Goal: Information Seeking & Learning: Learn about a topic

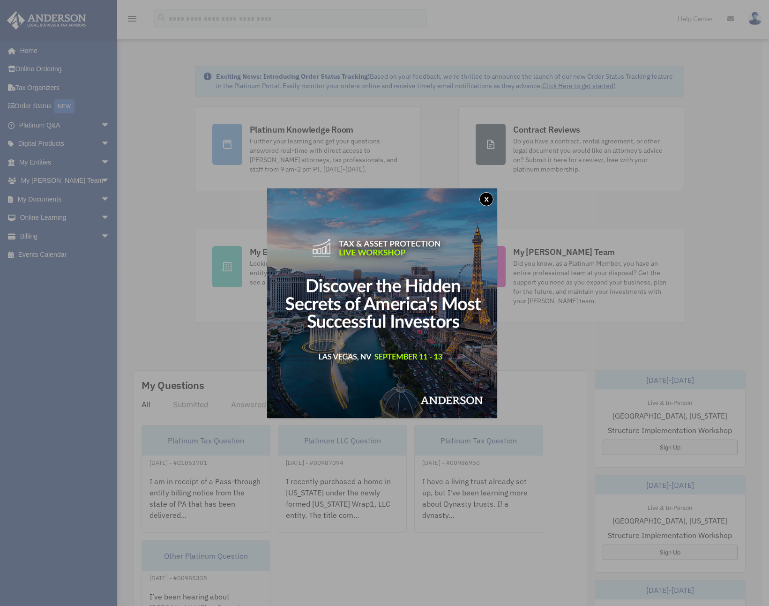
click at [488, 201] on button "x" at bounding box center [487, 199] width 14 height 14
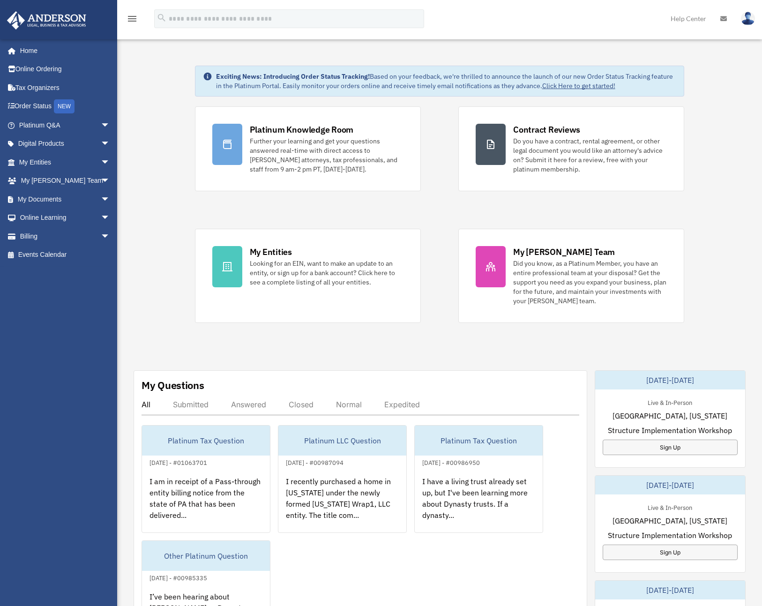
click at [612, 350] on div "Exciting News: Introducing Order Status Tracking! Based on your feedback, we're…" at bounding box center [439, 482] width 659 height 881
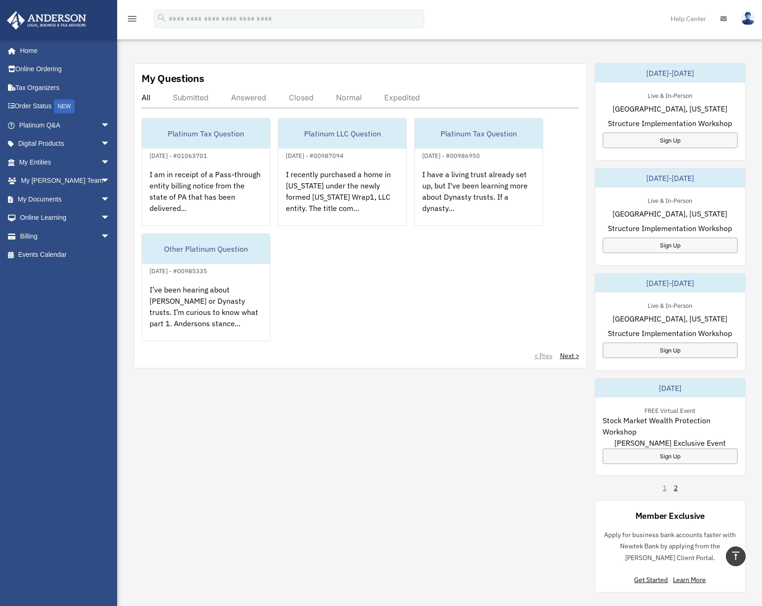
scroll to position [59, 0]
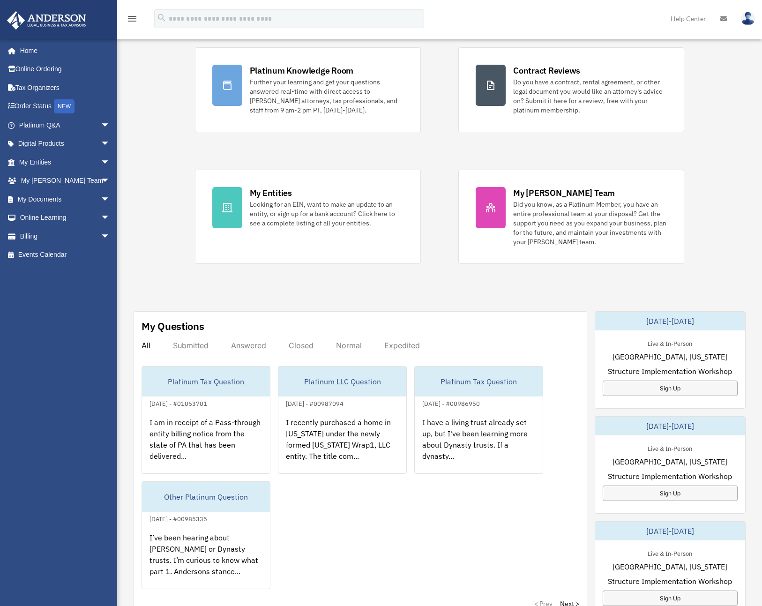
click at [367, 290] on div "Exciting News: Introducing Order Status Tracking! Based on your feedback, we're…" at bounding box center [439, 423] width 659 height 881
click at [466, 300] on div "Exciting News: Introducing Order Status Tracking! Based on your feedback, we're…" at bounding box center [439, 423] width 659 height 881
click at [394, 288] on div "Exciting News: Introducing Order Status Tracking! Based on your feedback, we're…" at bounding box center [439, 423] width 659 height 881
click at [165, 183] on div "Exciting News: Introducing Order Status Tracking! Based on your feedback, we're…" at bounding box center [439, 423] width 659 height 881
click at [138, 230] on div "Exciting News: Introducing Order Status Tracking! Based on your feedback, we're…" at bounding box center [439, 423] width 659 height 881
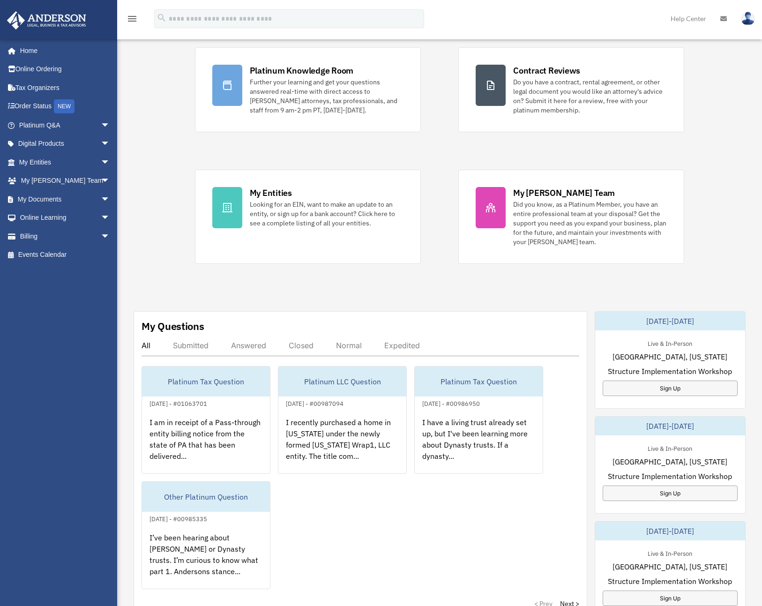
click at [147, 184] on div "Exciting News: Introducing Order Status Tracking! Based on your feedback, we're…" at bounding box center [439, 423] width 659 height 881
click at [101, 178] on span "arrow_drop_down" at bounding box center [110, 181] width 19 height 19
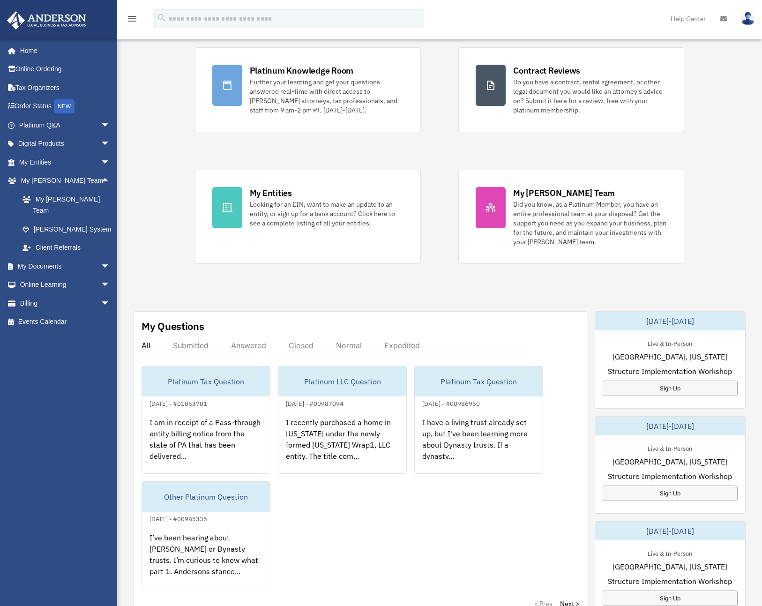
click at [138, 187] on div "Exciting News: Introducing Order Status Tracking! Based on your feedback, we're…" at bounding box center [439, 423] width 659 height 881
click at [151, 193] on div "Exciting News: Introducing Order Status Tracking! Based on your feedback, we're…" at bounding box center [439, 423] width 659 height 881
click at [156, 208] on div "Exciting News: Introducing Order Status Tracking! Based on your feedback, we're…" at bounding box center [439, 423] width 659 height 881
click at [103, 124] on span "arrow_drop_down" at bounding box center [110, 125] width 19 height 19
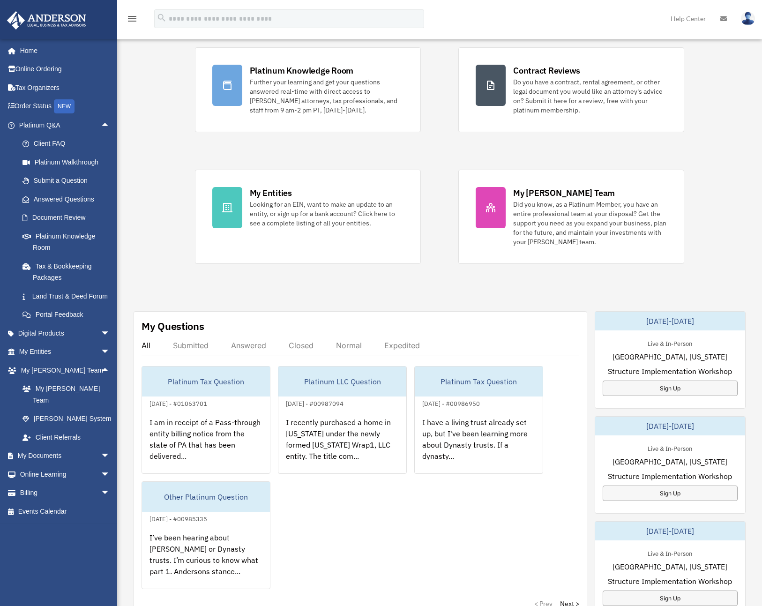
click at [144, 199] on div "Exciting News: Introducing Order Status Tracking! Based on your feedback, we're…" at bounding box center [439, 423] width 659 height 881
click at [79, 198] on link "Answered Questions" at bounding box center [68, 199] width 111 height 19
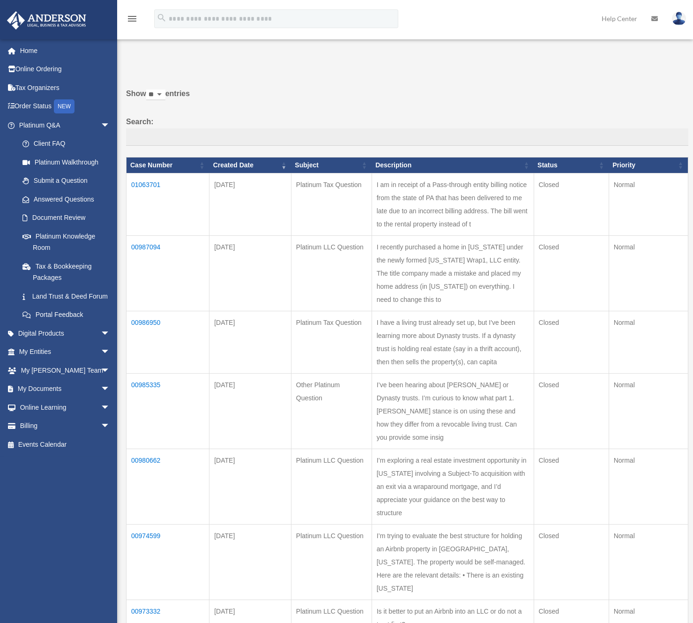
click at [372, 373] on td "I’ve been hearing about [PERSON_NAME] or Dynasty trusts. I’m curious to know wh…" at bounding box center [453, 410] width 162 height 75
click at [393, 373] on td "I’ve been hearing about [PERSON_NAME] or Dynasty trusts. I’m curious to know wh…" at bounding box center [453, 410] width 162 height 75
click at [411, 373] on td "I’ve been hearing about [PERSON_NAME] or Dynasty trusts. I’m curious to know wh…" at bounding box center [453, 410] width 162 height 75
click at [372, 373] on td "I’ve been hearing about [PERSON_NAME] or Dynasty trusts. I’m curious to know wh…" at bounding box center [453, 410] width 162 height 75
click at [143, 373] on td "00985335" at bounding box center [168, 410] width 83 height 75
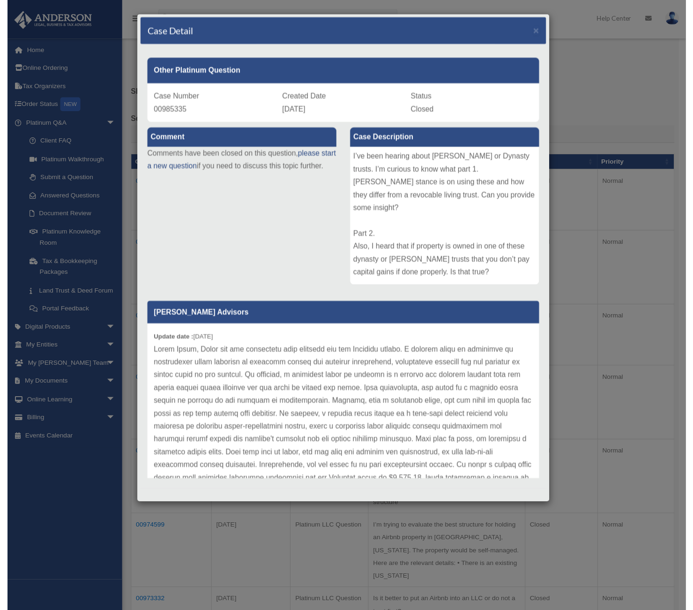
scroll to position [2, 0]
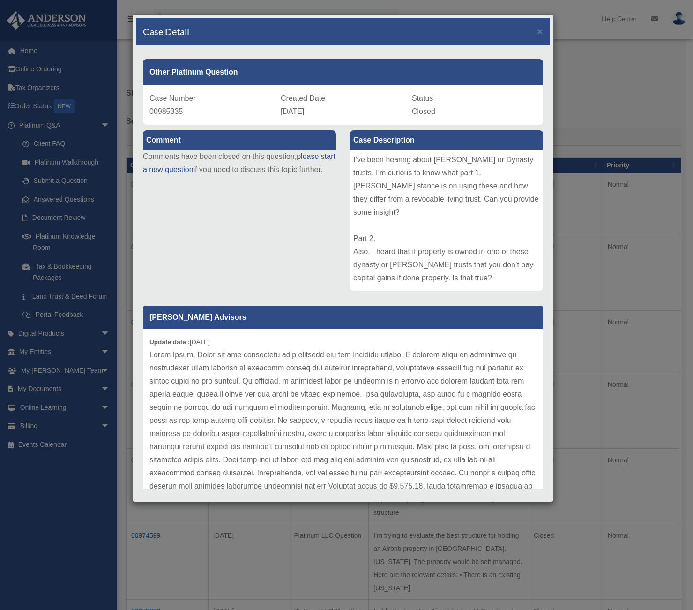
click at [261, 372] on p at bounding box center [343, 426] width 387 height 157
click at [266, 375] on p at bounding box center [343, 426] width 387 height 157
click at [391, 181] on div "I’ve been hearing about [PERSON_NAME] or Dynasty trusts. I’m curious to know wh…" at bounding box center [446, 220] width 193 height 141
click at [377, 162] on div "I’ve been hearing about [PERSON_NAME] or Dynasty trusts. I’m curious to know wh…" at bounding box center [446, 220] width 193 height 141
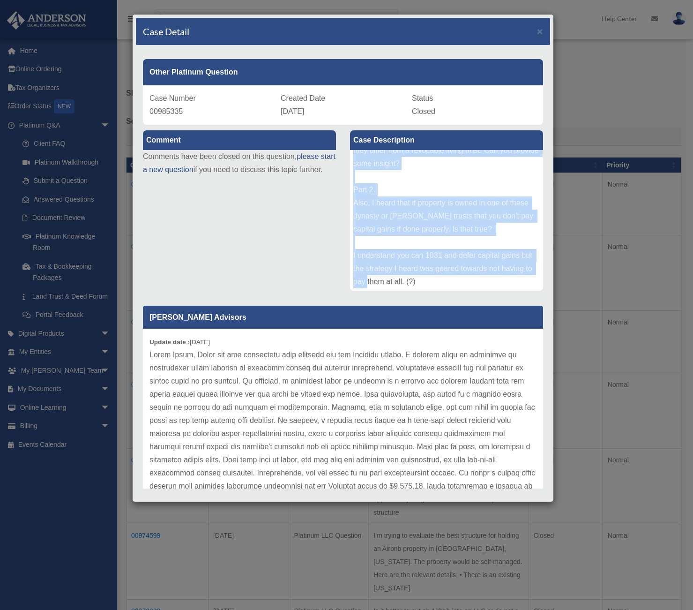
scroll to position [50, 0]
drag, startPoint x: 352, startPoint y: 159, endPoint x: 490, endPoint y: 246, distance: 163.2
click at [490, 246] on div "I’ve been hearing about [PERSON_NAME] or Dynasty trusts. I’m curious to know wh…" at bounding box center [446, 220] width 193 height 141
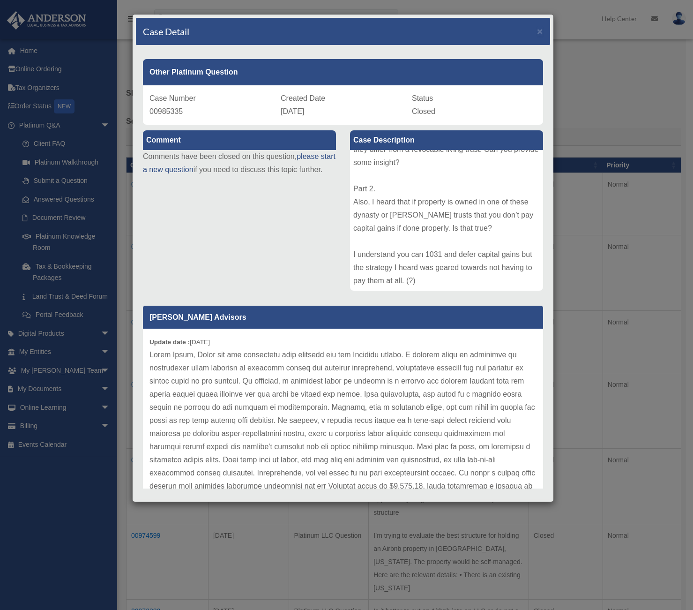
click at [181, 391] on p at bounding box center [343, 426] width 387 height 157
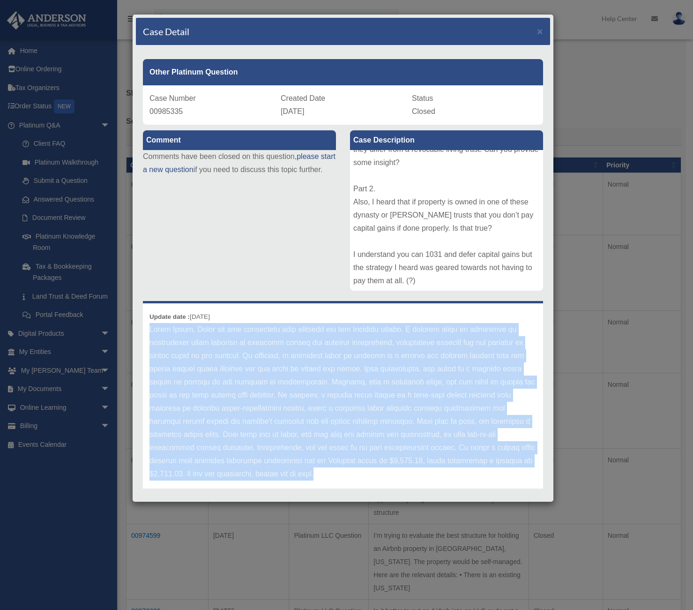
scroll to position [15, 0]
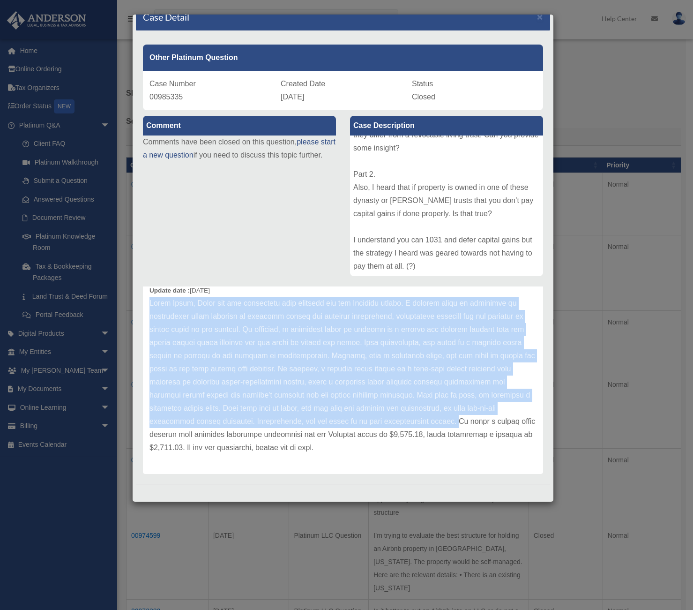
drag, startPoint x: 151, startPoint y: 354, endPoint x: 449, endPoint y: 416, distance: 304.6
click at [449, 416] on p at bounding box center [343, 375] width 387 height 157
copy p "Hello [PERSON_NAME], Thank you for submitting your question via the Platinum po…"
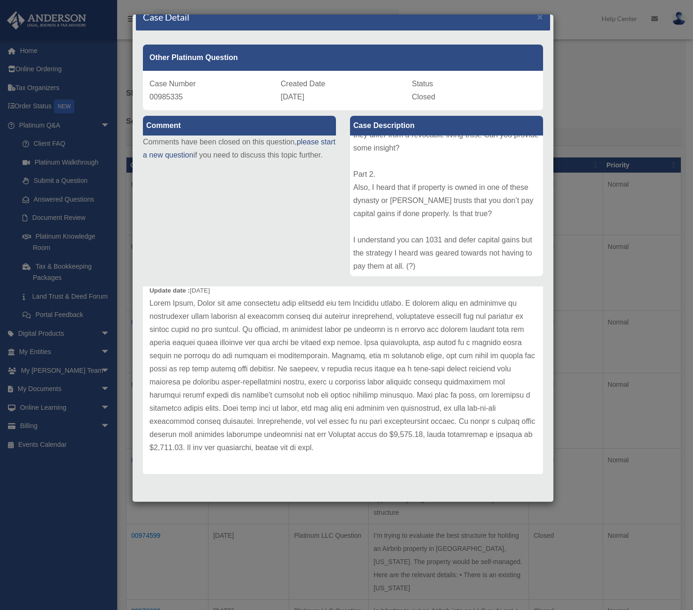
click at [642, 66] on div "Case Detail × Other Platinum Question Case Number 00985335 Created Date [DATE] …" at bounding box center [346, 305] width 693 height 610
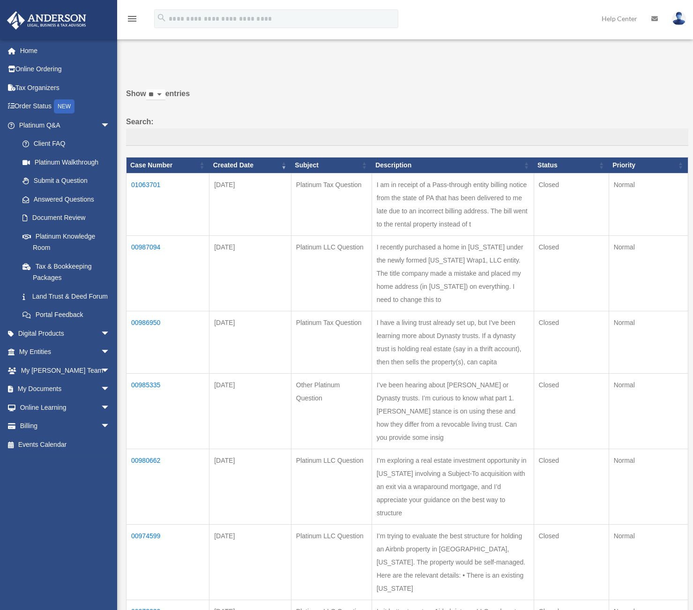
click at [466, 373] on td "I’ve been hearing about [PERSON_NAME] or Dynasty trusts. I’m curious to know wh…" at bounding box center [453, 410] width 162 height 75
click at [444, 311] on td "I have a living trust already set up, but I've been learning more about Dynasty…" at bounding box center [453, 342] width 162 height 62
click at [372, 311] on td "I have a living trust already set up, but I've been learning more about Dynasty…" at bounding box center [453, 342] width 162 height 62
click at [376, 373] on td "I’ve been hearing about [PERSON_NAME] or Dynasty trusts. I’m curious to know wh…" at bounding box center [453, 410] width 162 height 75
click at [500, 449] on td "I’m exploring a real estate investment opportunity in [US_STATE] involving a Su…" at bounding box center [453, 486] width 162 height 75
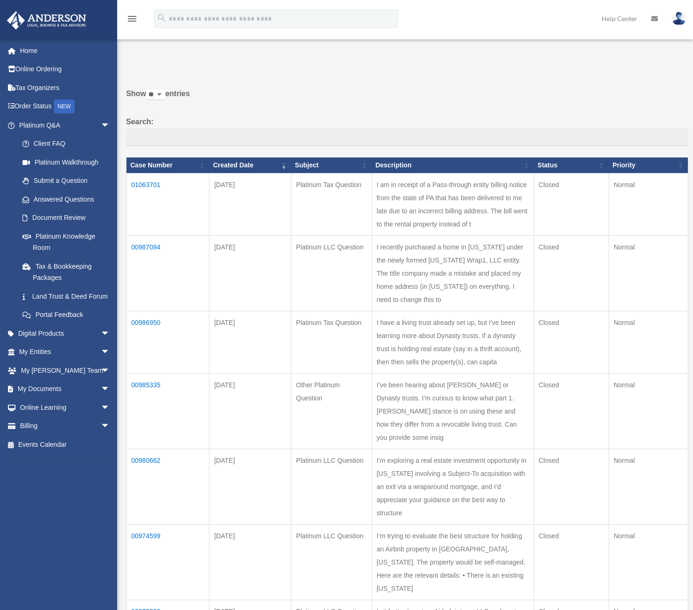
click at [462, 449] on td "I’m exploring a real estate investment opportunity in [US_STATE] involving a Su…" at bounding box center [453, 486] width 162 height 75
click at [496, 373] on td "I’ve been hearing about [PERSON_NAME] or Dynasty trusts. I’m curious to know wh…" at bounding box center [453, 410] width 162 height 75
click at [481, 373] on td "I’ve been hearing about [PERSON_NAME] or Dynasty trusts. I’m curious to know wh…" at bounding box center [453, 410] width 162 height 75
click at [144, 373] on td "00985335" at bounding box center [168, 410] width 83 height 75
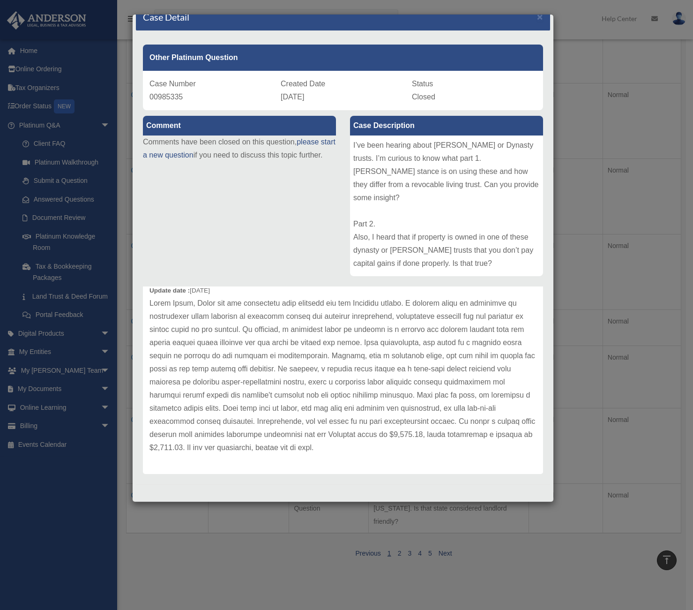
scroll to position [0, 0]
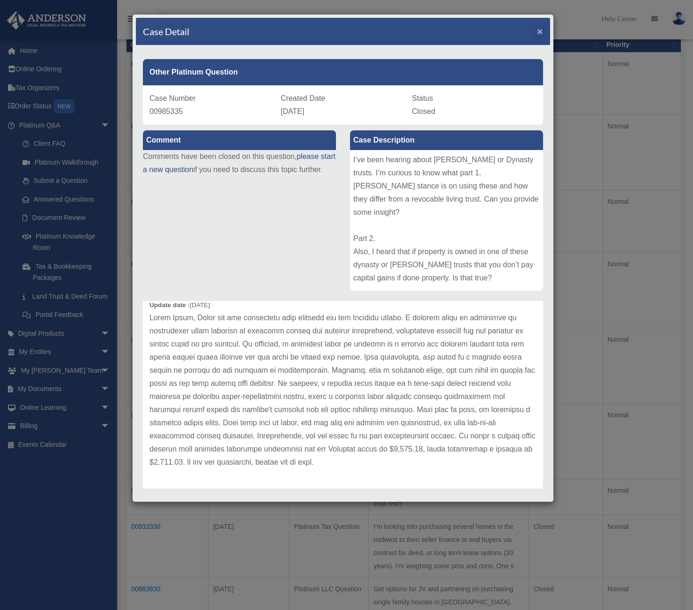
click at [537, 30] on span "×" at bounding box center [540, 31] width 6 height 11
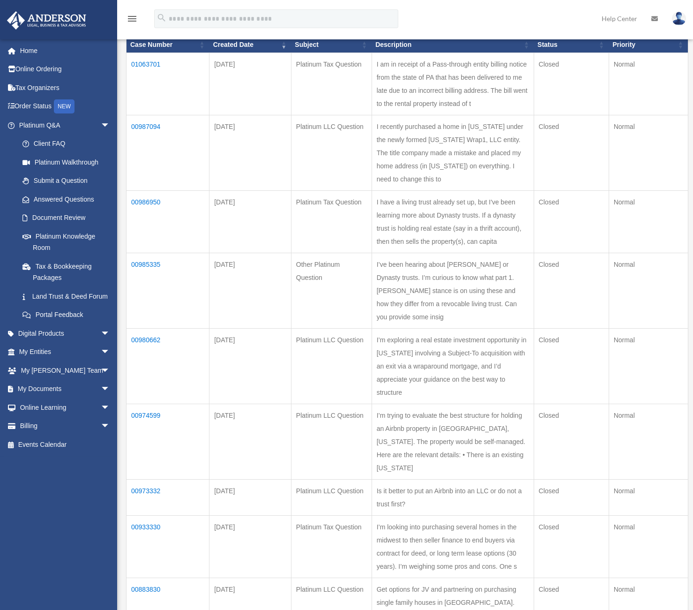
click at [372, 404] on td "I’m trying to evaluate the best structure for holding an Airbnb property in [GE…" at bounding box center [453, 441] width 162 height 75
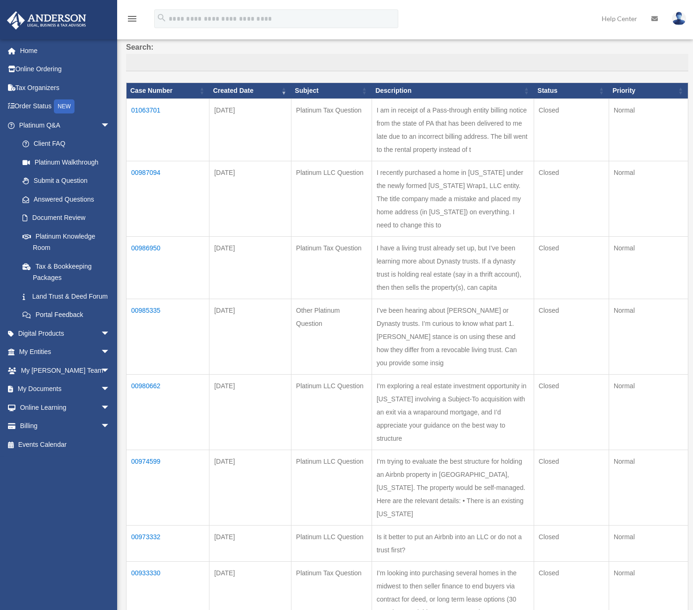
scroll to position [60, 0]
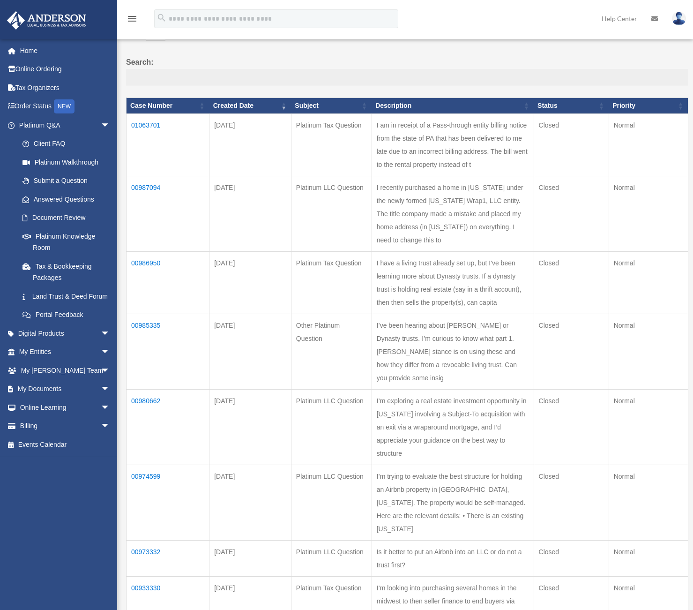
click at [141, 251] on td "00986950" at bounding box center [168, 282] width 83 height 62
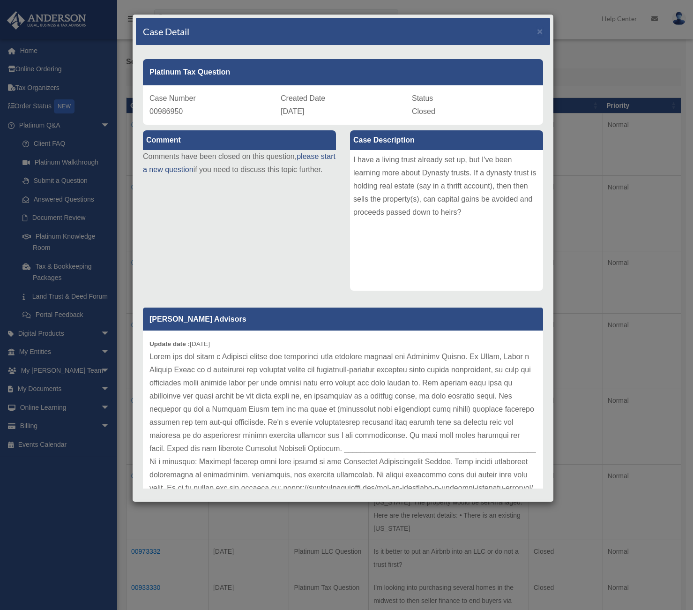
click at [163, 349] on div "Update date : [DATE]" at bounding box center [343, 422] width 400 height 184
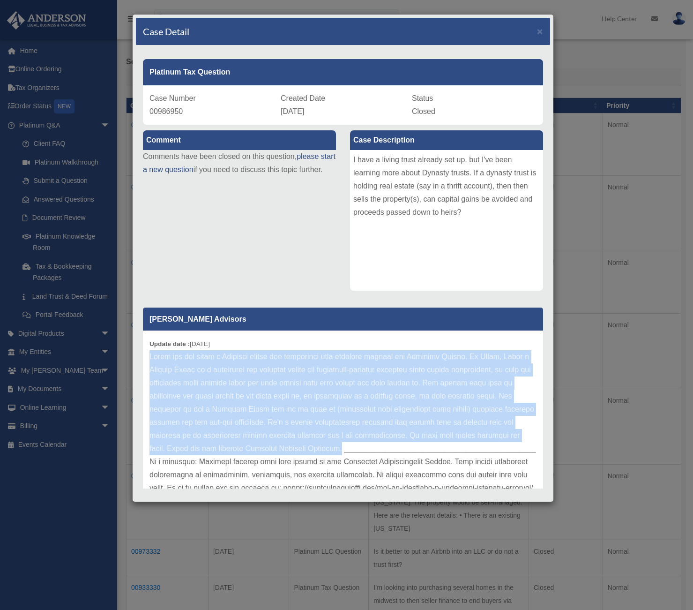
drag, startPoint x: 150, startPoint y: 354, endPoint x: 457, endPoint y: 446, distance: 319.4
click at [457, 446] on p at bounding box center [343, 422] width 387 height 144
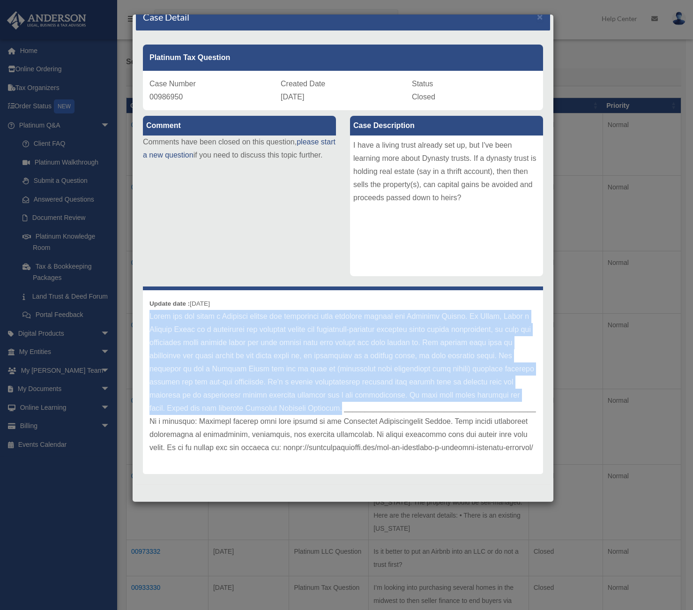
scroll to position [220, 0]
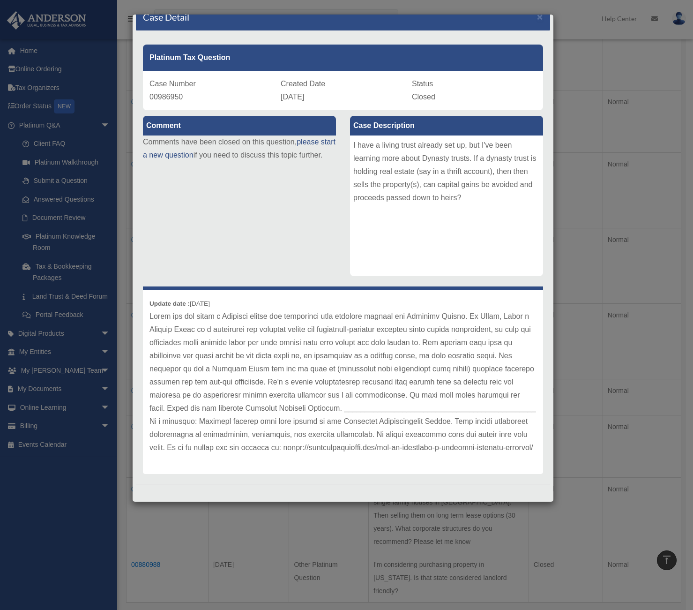
click at [383, 436] on p at bounding box center [343, 382] width 387 height 144
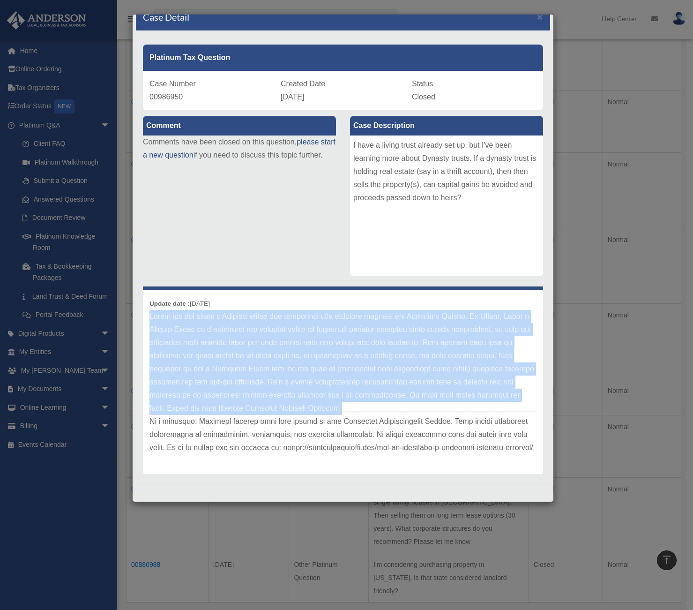
drag, startPoint x: 150, startPoint y: 301, endPoint x: 424, endPoint y: 397, distance: 289.5
click at [424, 397] on p at bounding box center [343, 382] width 387 height 144
copy p "Thank you for being a Platinum member and submitting your question through the …"
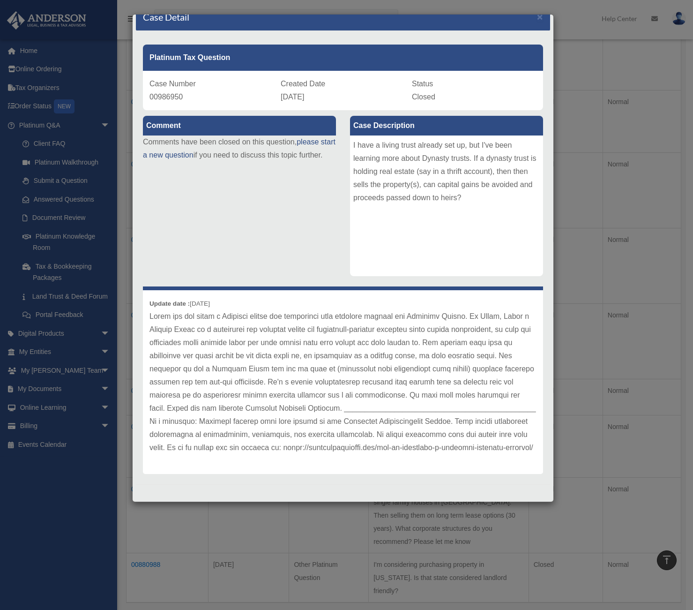
click at [395, 420] on p at bounding box center [343, 382] width 387 height 144
click at [382, 181] on div "I have a living trust already set up, but I've been learning more about Dynasty…" at bounding box center [446, 205] width 193 height 141
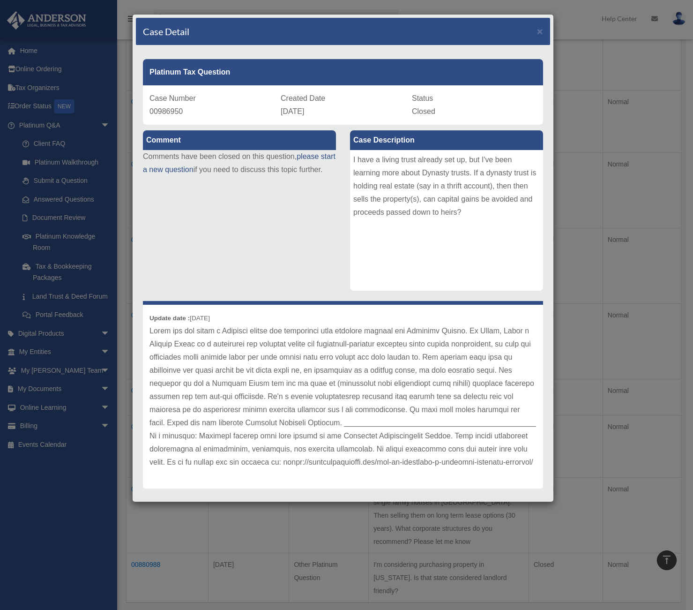
scroll to position [218, 0]
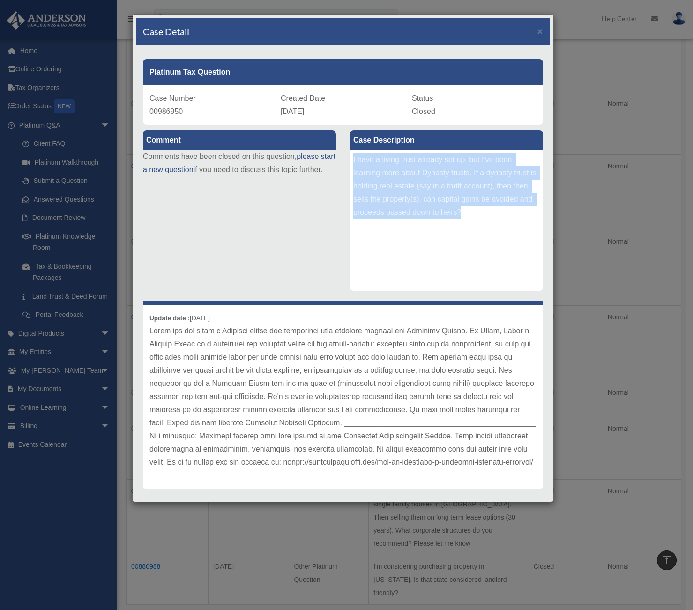
drag, startPoint x: 350, startPoint y: 160, endPoint x: 466, endPoint y: 217, distance: 129.8
click at [466, 217] on div "I have a living trust already set up, but I've been learning more about Dynasty…" at bounding box center [446, 220] width 193 height 141
copy div "I have a living trust already set up, but I've been learning more about Dynasty…"
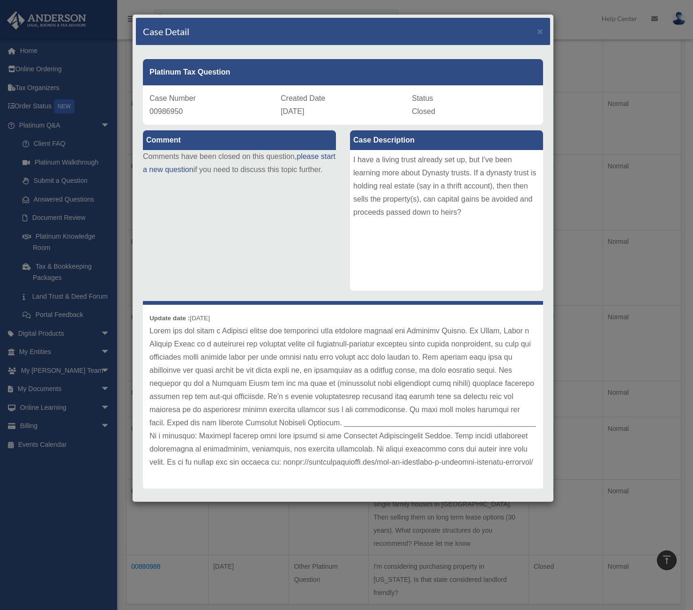
click at [323, 332] on p at bounding box center [343, 396] width 387 height 144
click at [604, 86] on div "Case Detail × Platinum Tax Question Case Number 00986950 Created Date [DATE] St…" at bounding box center [346, 305] width 693 height 610
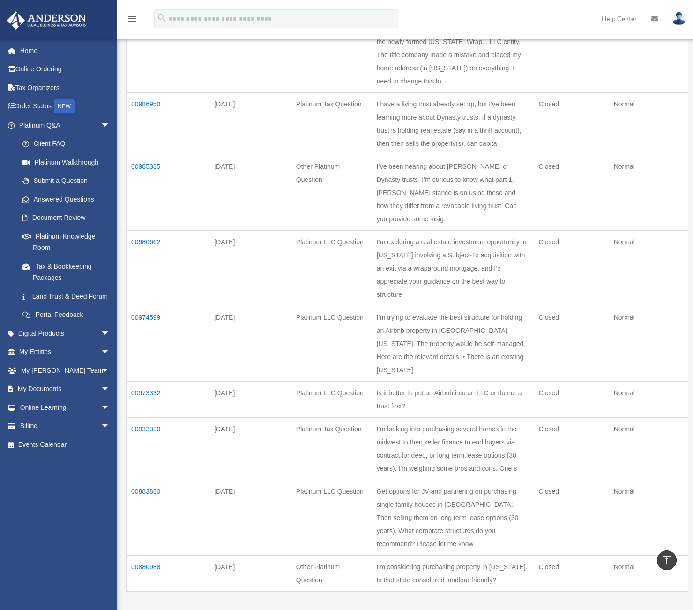
click at [507, 155] on td "I’ve been hearing about [PERSON_NAME] or Dynasty trusts. I’m curious to know wh…" at bounding box center [453, 192] width 162 height 75
click at [409, 155] on td "I’ve been hearing about [PERSON_NAME] or Dynasty trusts. I’m curious to know wh…" at bounding box center [453, 192] width 162 height 75
click at [375, 92] on td "I have a living trust already set up, but I've been learning more about Dynasty…" at bounding box center [453, 123] width 162 height 62
click at [372, 92] on td "I have a living trust already set up, but I've been learning more about Dynasty…" at bounding box center [453, 123] width 162 height 62
click at [451, 92] on td "I have a living trust already set up, but I've been learning more about Dynasty…" at bounding box center [453, 123] width 162 height 62
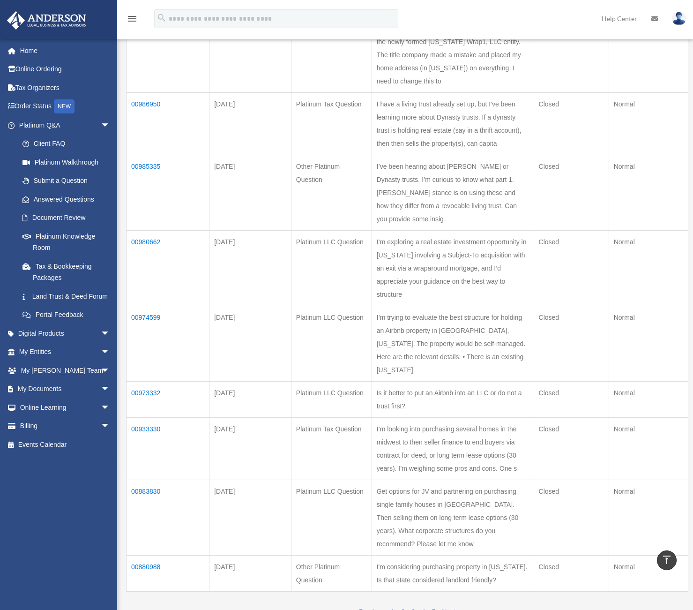
click at [430, 230] on td "I’m exploring a real estate investment opportunity in [US_STATE] involving a Su…" at bounding box center [453, 267] width 162 height 75
click at [372, 230] on td "I’m exploring a real estate investment opportunity in [US_STATE] involving a Su…" at bounding box center [453, 267] width 162 height 75
click at [435, 306] on td "I’m trying to evaluate the best structure for holding an Airbnb property in [GE…" at bounding box center [453, 343] width 162 height 75
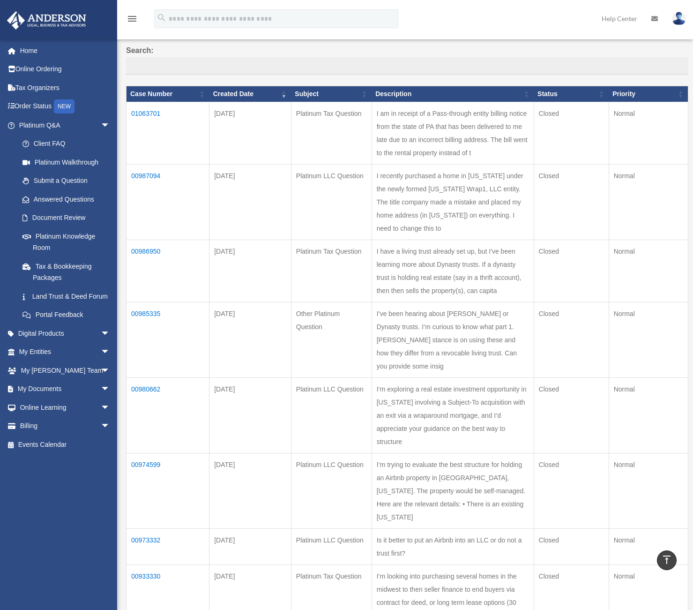
scroll to position [0, 0]
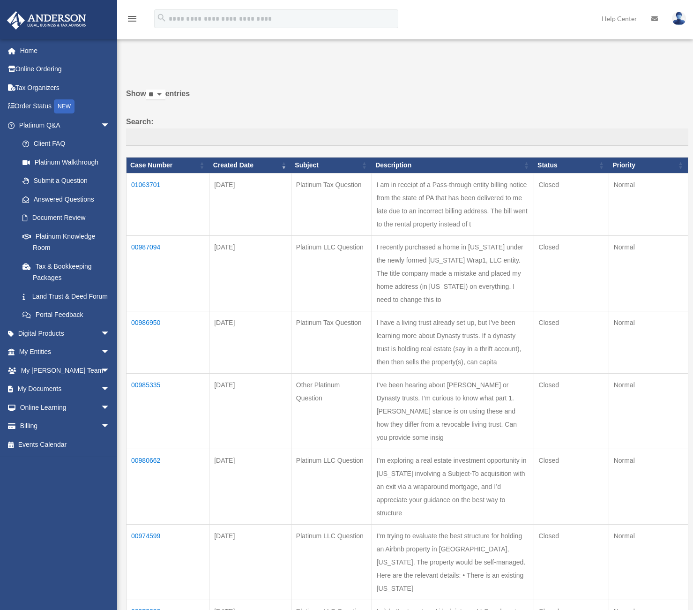
click at [372, 194] on td "I am in receipt of a Pass-through entity billing notice from the state of PA th…" at bounding box center [453, 204] width 162 height 62
click at [397, 193] on td "I am in receipt of a Pass-through entity billing notice from the state of PA th…" at bounding box center [453, 204] width 162 height 62
click at [468, 194] on td "I am in receipt of a Pass-through entity billing notice from the state of PA th…" at bounding box center [453, 204] width 162 height 62
click at [372, 246] on td "I recently purchased a home in [US_STATE] under the newly formed [US_STATE] Wra…" at bounding box center [453, 272] width 162 height 75
click at [404, 247] on td "I recently purchased a home in [US_STATE] under the newly formed [US_STATE] Wra…" at bounding box center [453, 272] width 162 height 75
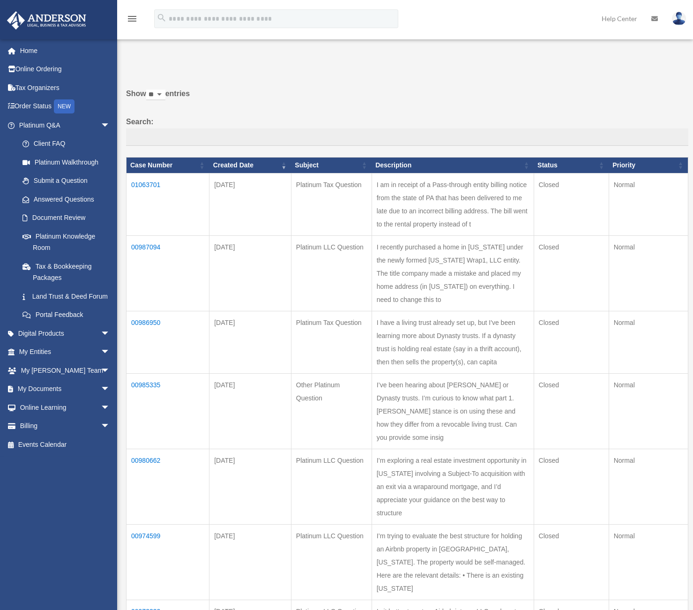
click at [436, 247] on td "I recently purchased a home in [US_STATE] under the newly formed [US_STATE] Wra…" at bounding box center [453, 272] width 162 height 75
click at [372, 201] on td "I am in receipt of a Pass-through entity billing notice from the state of PA th…" at bounding box center [453, 204] width 162 height 62
click at [372, 200] on td "I am in receipt of a Pass-through entity billing notice from the state of PA th…" at bounding box center [453, 204] width 162 height 62
click at [372, 198] on td "I am in receipt of a Pass-through entity billing notice from the state of PA th…" at bounding box center [453, 204] width 162 height 62
click at [372, 247] on td "I recently purchased a home in [US_STATE] under the newly formed [US_STATE] Wra…" at bounding box center [453, 272] width 162 height 75
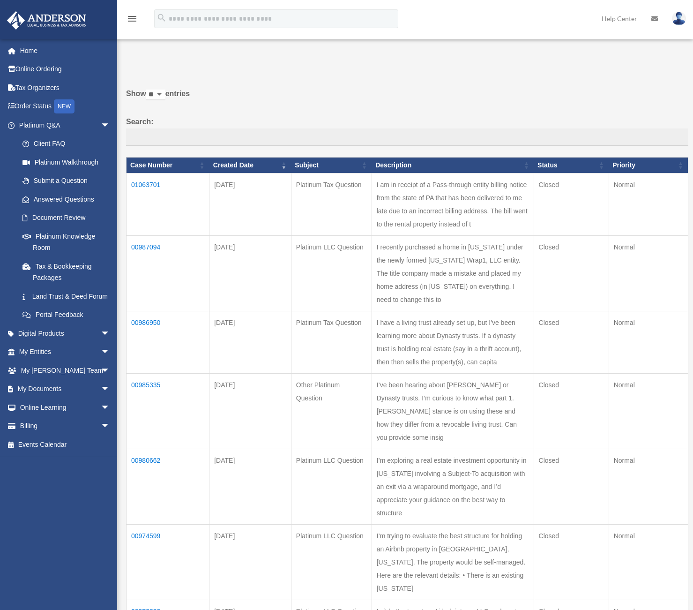
click at [435, 247] on td "I recently purchased a home in [US_STATE] under the newly formed [US_STATE] Wra…" at bounding box center [453, 272] width 162 height 75
click at [513, 247] on td "I recently purchased a home in [US_STATE] under the newly formed [US_STATE] Wra…" at bounding box center [453, 272] width 162 height 75
click at [372, 311] on td "I have a living trust already set up, but I've been learning more about Dynasty…" at bounding box center [453, 342] width 162 height 62
click at [449, 311] on td "I have a living trust already set up, but I've been learning more about Dynasty…" at bounding box center [453, 342] width 162 height 62
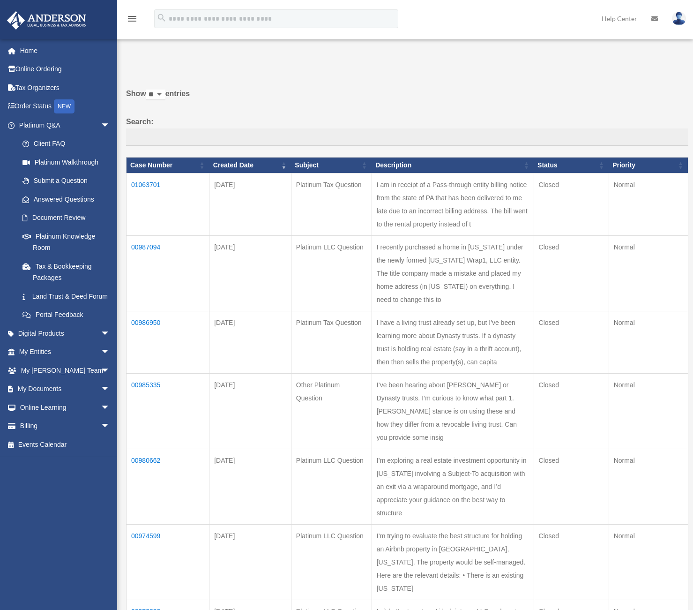
click at [491, 311] on td "I have a living trust already set up, but I've been learning more about Dynasty…" at bounding box center [453, 342] width 162 height 62
click at [372, 311] on td "I have a living trust already set up, but I've been learning more about Dynasty…" at bounding box center [453, 342] width 162 height 62
click at [146, 311] on td "00986950" at bounding box center [168, 342] width 83 height 62
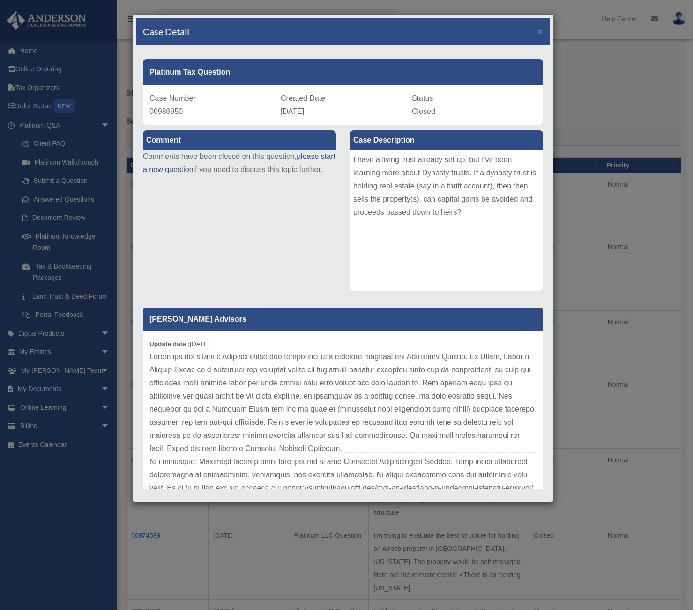
click at [602, 352] on div "Case Detail × Platinum Tax Question Case Number 00986950 Created Date [DATE] St…" at bounding box center [346, 305] width 693 height 610
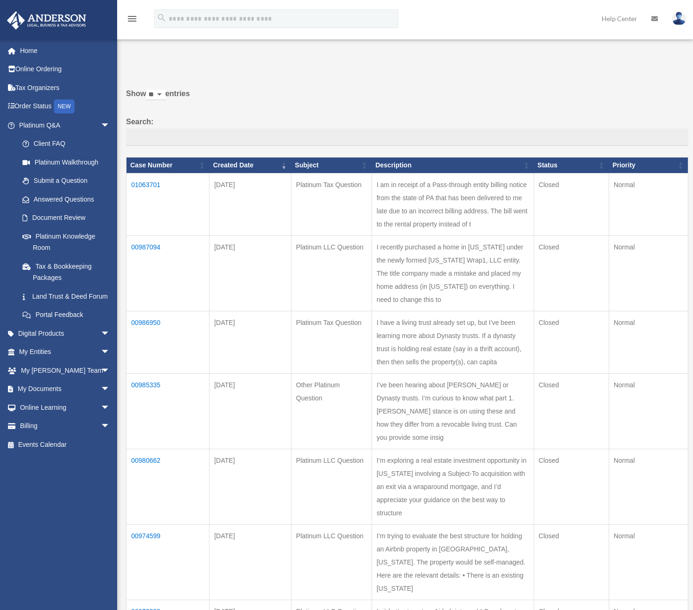
click at [423, 311] on td "I have a living trust already set up, but I've been learning more about Dynasty…" at bounding box center [453, 342] width 162 height 62
click at [142, 373] on td "00985335" at bounding box center [168, 410] width 83 height 75
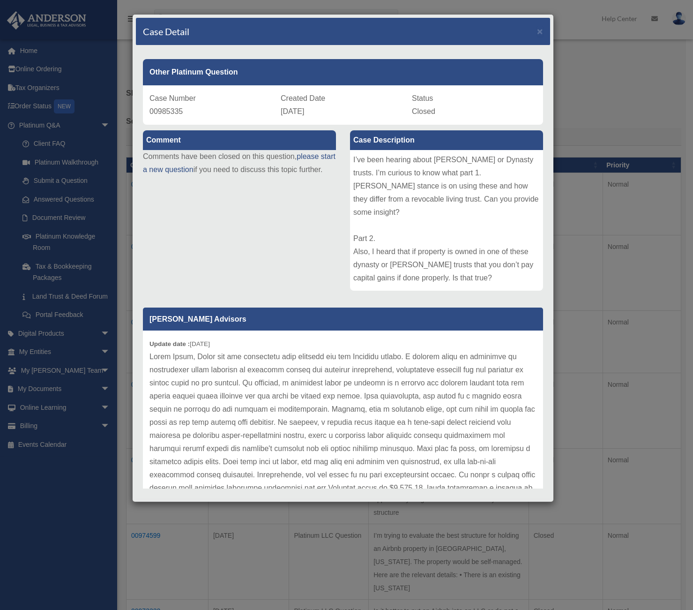
click at [364, 165] on div "I’ve been hearing about [PERSON_NAME] or Dynasty trusts. I’m curious to know wh…" at bounding box center [446, 220] width 193 height 141
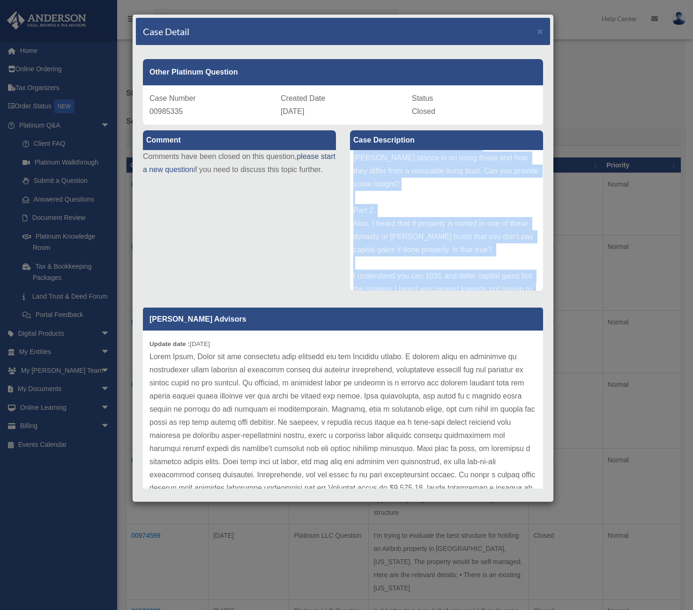
scroll to position [50, 0]
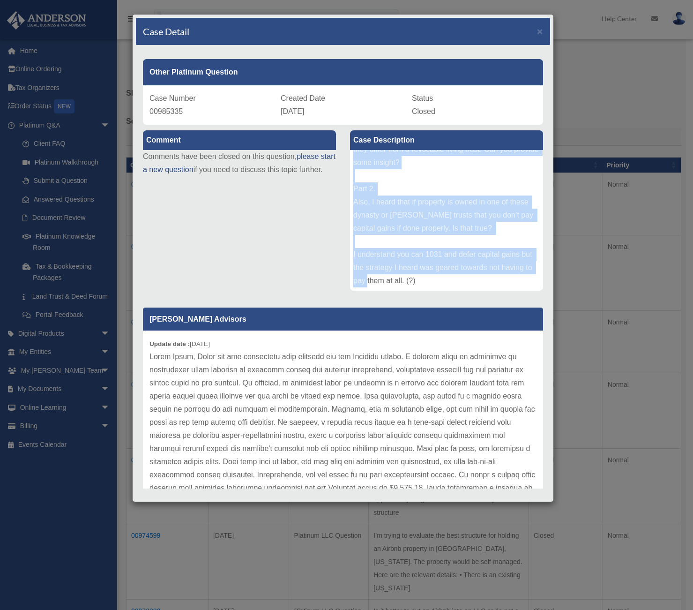
drag, startPoint x: 349, startPoint y: 158, endPoint x: 475, endPoint y: 287, distance: 180.6
click at [475, 287] on div "I’ve been hearing about [PERSON_NAME] or Dynasty trusts. I’m curious to know wh…" at bounding box center [446, 220] width 193 height 141
copy div "I’ve been hearing about [PERSON_NAME] or Dynasty trusts. I’m curious to know wh…"
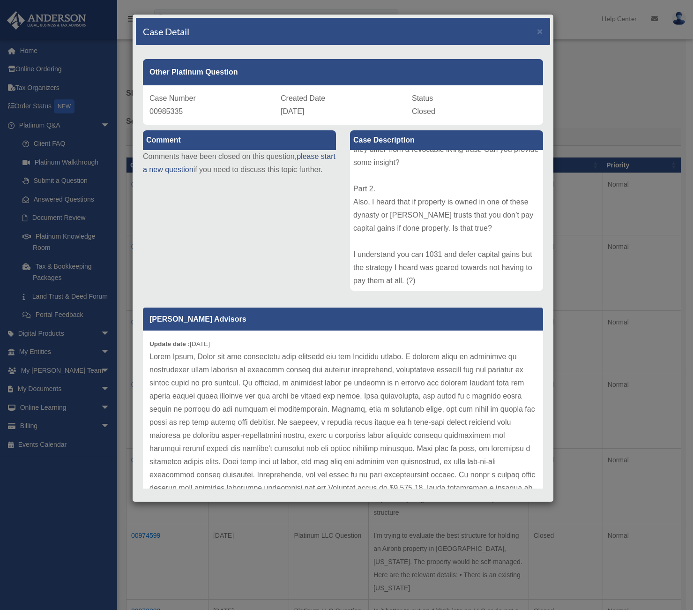
click at [267, 349] on div "Update date : [DATE]" at bounding box center [343, 428] width 400 height 197
click at [615, 266] on div "Case Detail × Other Platinum Question Case Number 00985335 Created Date [DATE] …" at bounding box center [346, 305] width 693 height 610
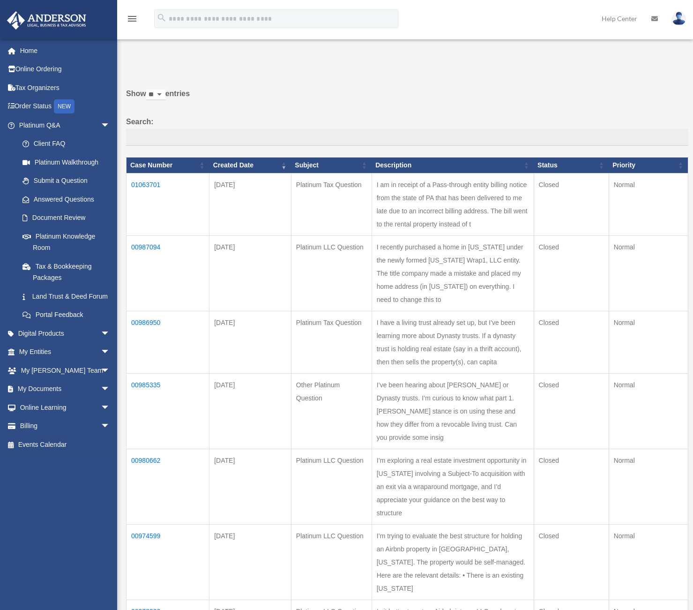
click at [675, 20] on img at bounding box center [679, 19] width 14 height 14
click at [509, 83] on link "Logout" at bounding box center [539, 81] width 94 height 19
